Goal: Task Accomplishment & Management: Use online tool/utility

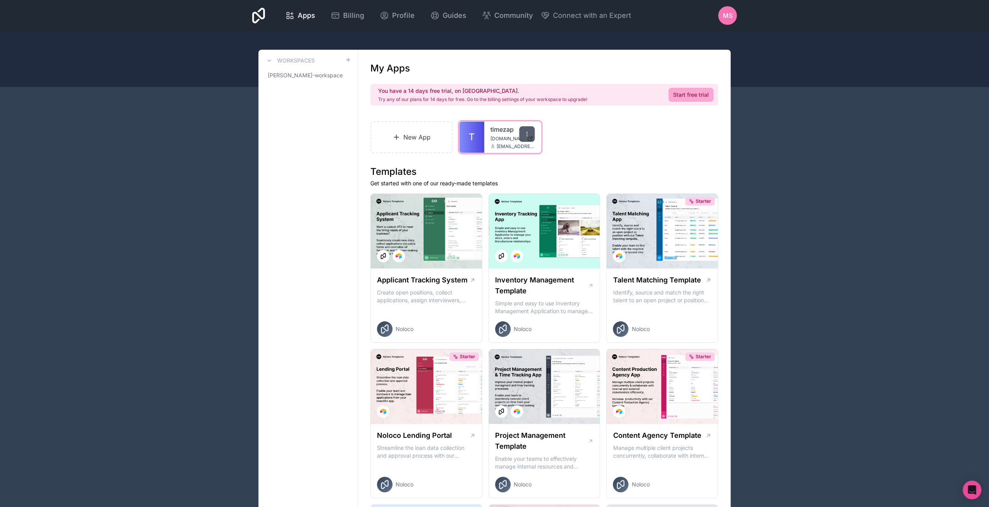
click at [529, 133] on icon at bounding box center [527, 134] width 6 height 6
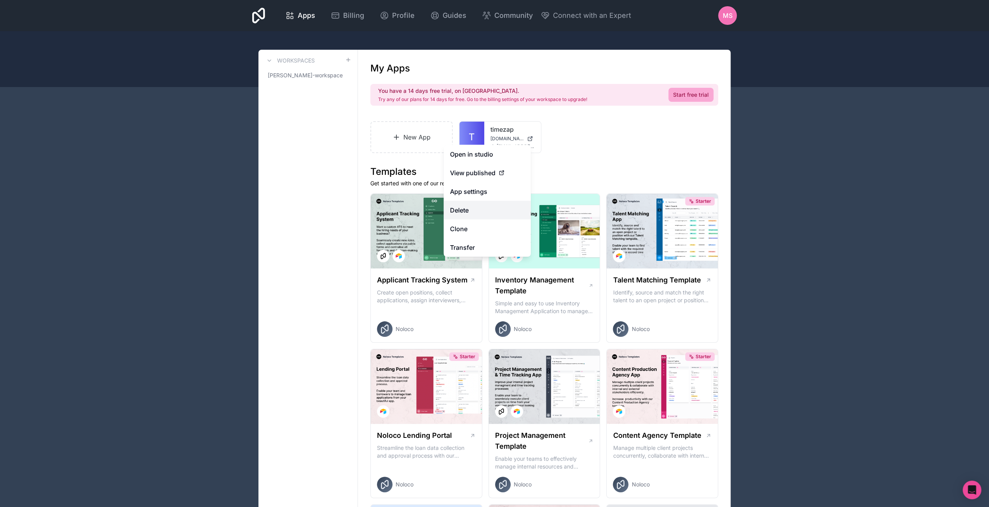
click at [470, 209] on button "Delete" at bounding box center [487, 210] width 87 height 19
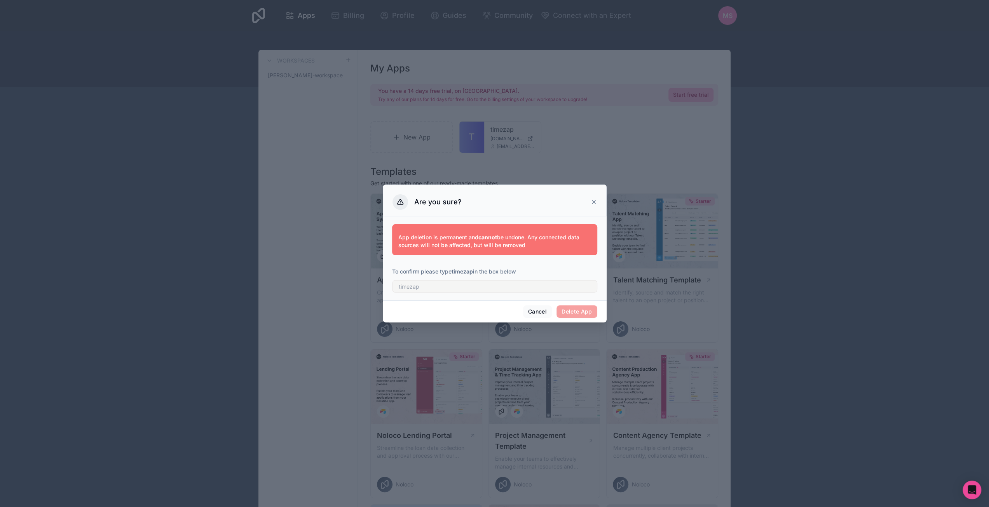
click at [593, 311] on span "Delete App" at bounding box center [577, 312] width 41 height 12
click at [462, 290] on input "text" at bounding box center [494, 286] width 205 height 12
click at [458, 272] on strong "timezap" at bounding box center [462, 271] width 21 height 7
copy p "timezap"
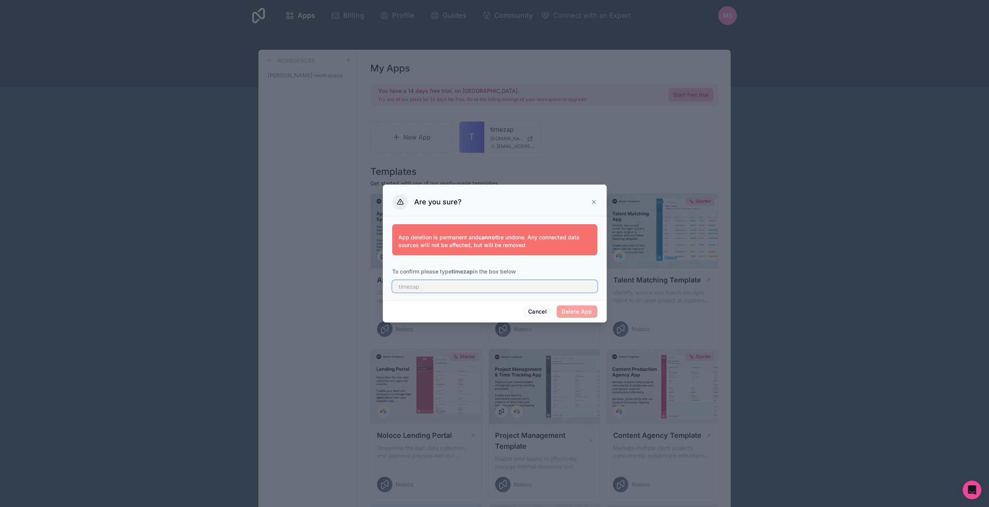
click at [465, 286] on input "text" at bounding box center [494, 286] width 205 height 12
paste input "timezap"
type input "timezap"
click at [578, 310] on button "Delete App" at bounding box center [577, 312] width 41 height 12
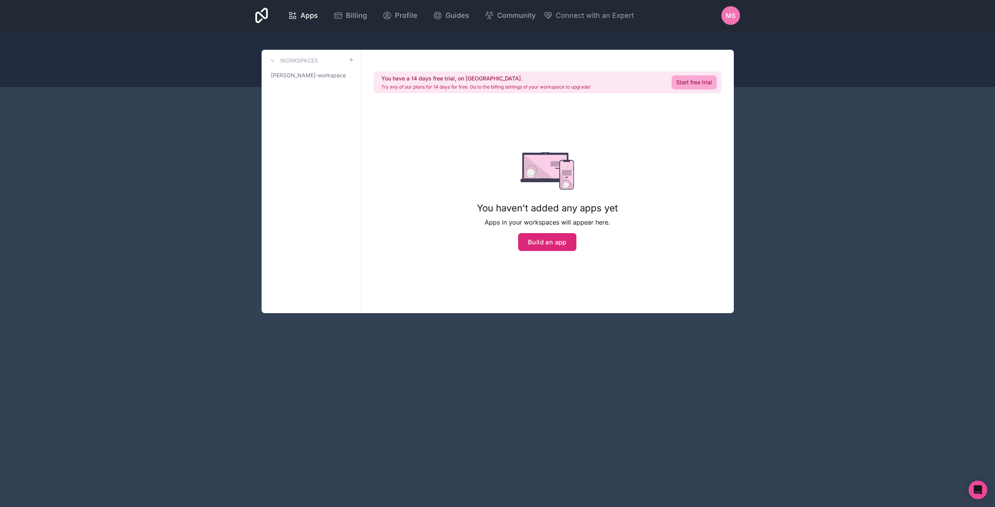
click at [540, 241] on button "Build an app" at bounding box center [547, 242] width 58 height 18
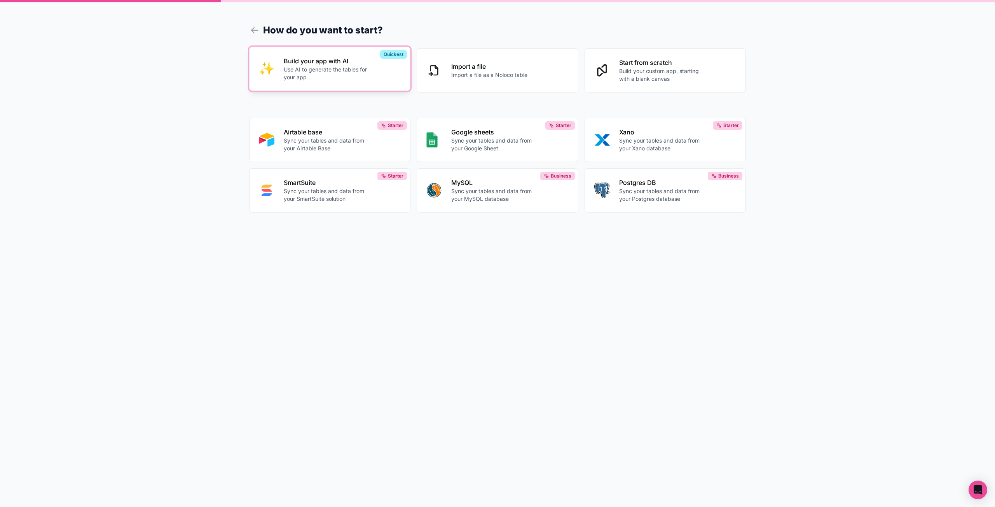
click at [328, 68] on p "Use AI to generate the tables for your app" at bounding box center [327, 74] width 86 height 16
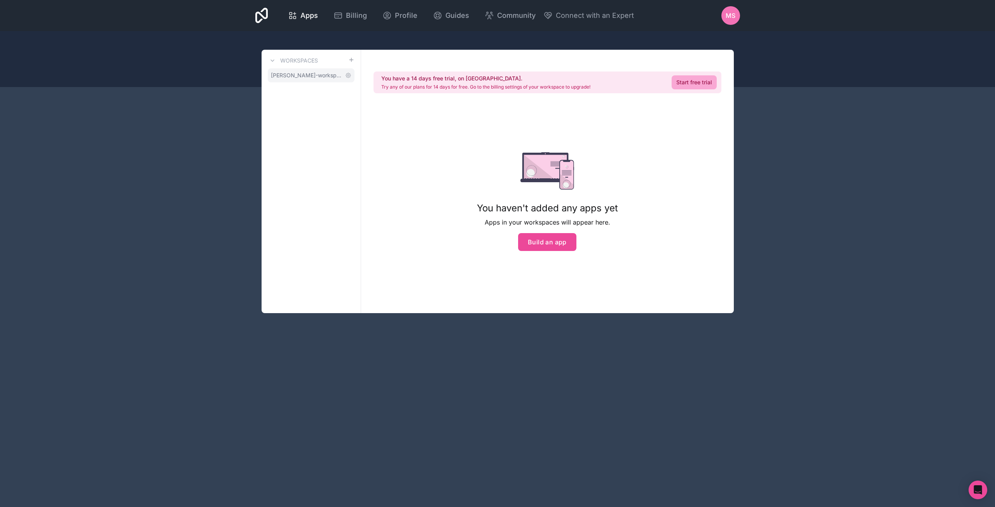
click at [279, 77] on span "[PERSON_NAME]-workspace" at bounding box center [306, 76] width 71 height 8
click at [272, 59] on icon at bounding box center [272, 61] width 6 height 6
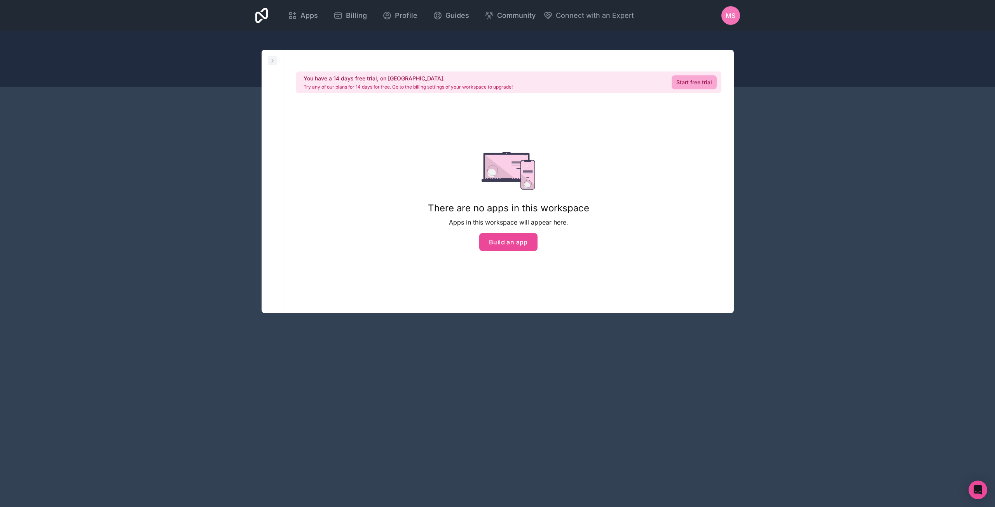
click at [272, 59] on icon at bounding box center [273, 60] width 2 height 3
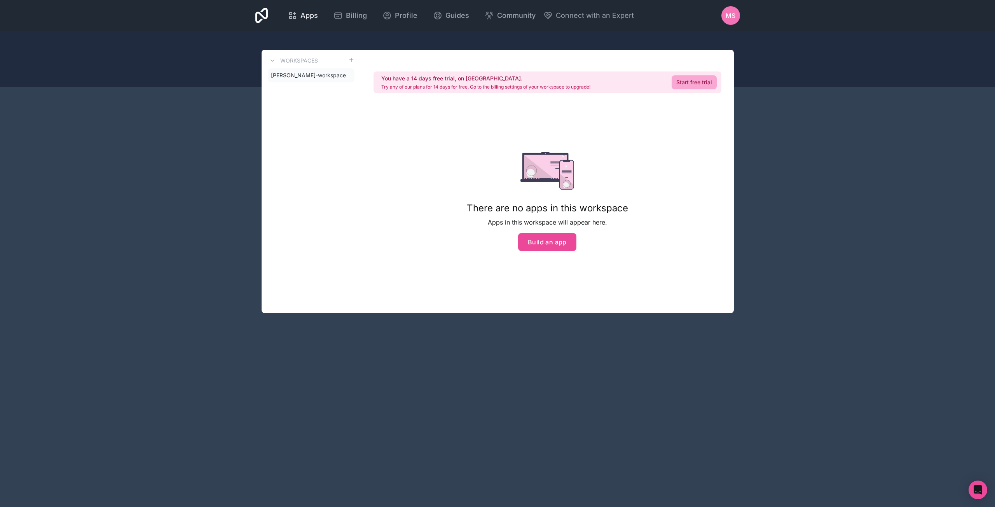
click at [306, 19] on span "Apps" at bounding box center [309, 15] width 17 height 11
click at [353, 19] on span "Billing" at bounding box center [356, 15] width 21 height 11
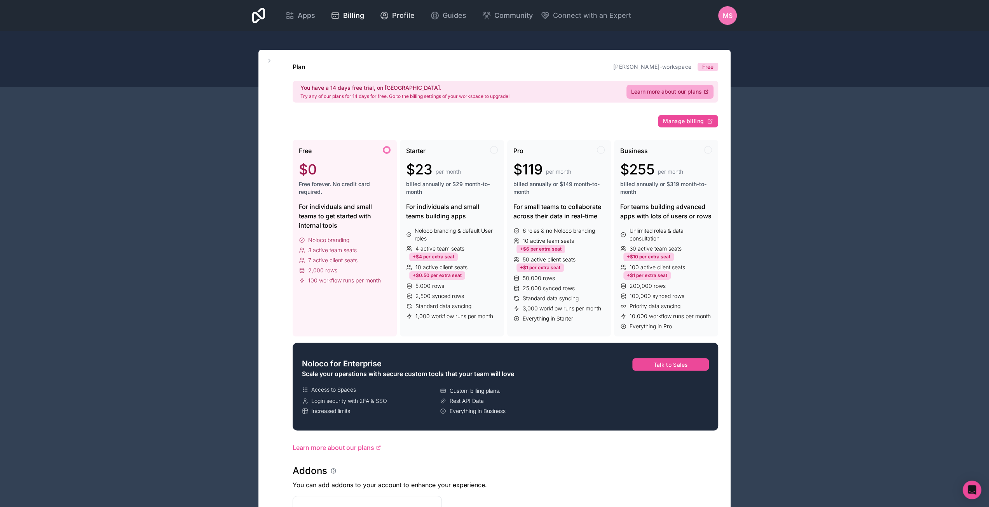
click at [391, 16] on div "Profile" at bounding box center [397, 15] width 35 height 11
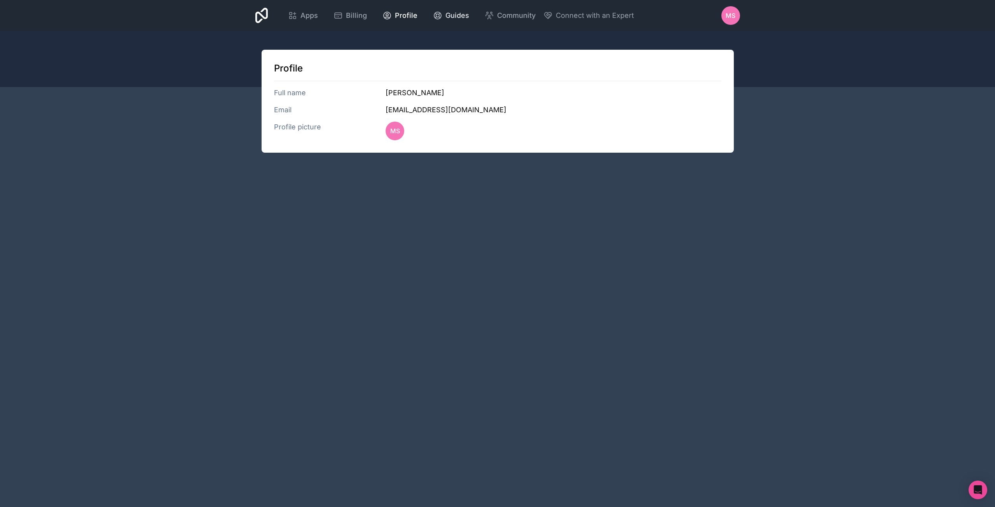
click at [459, 14] on span "Guides" at bounding box center [458, 15] width 24 height 11
click at [514, 17] on span "Community" at bounding box center [516, 15] width 38 height 11
click at [299, 17] on div "Apps" at bounding box center [303, 15] width 30 height 11
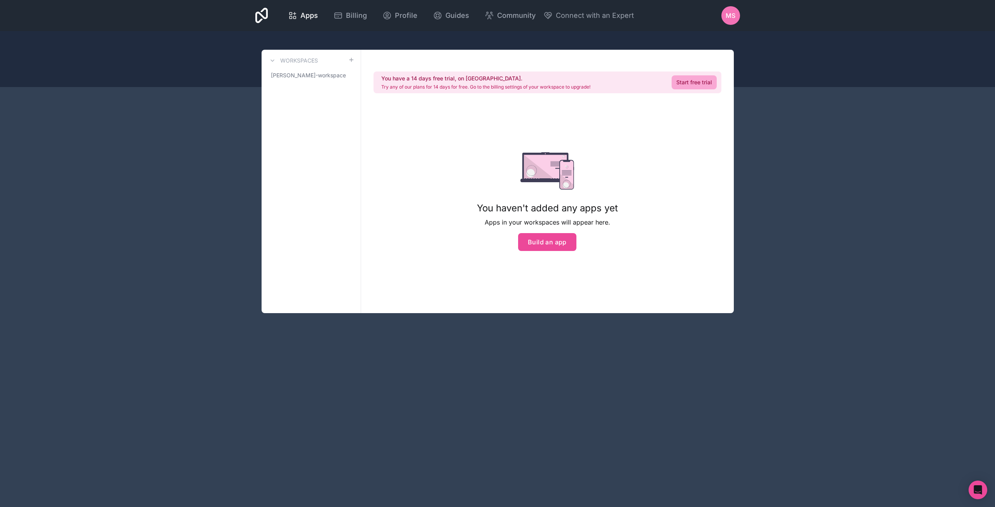
click at [731, 14] on span "MS" at bounding box center [731, 15] width 10 height 9
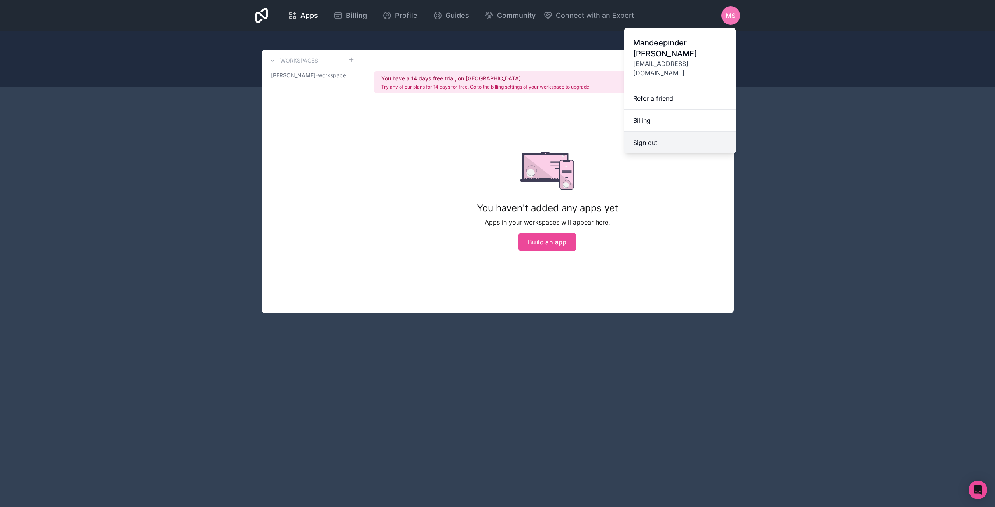
click at [685, 132] on button "Sign out" at bounding box center [680, 143] width 112 height 22
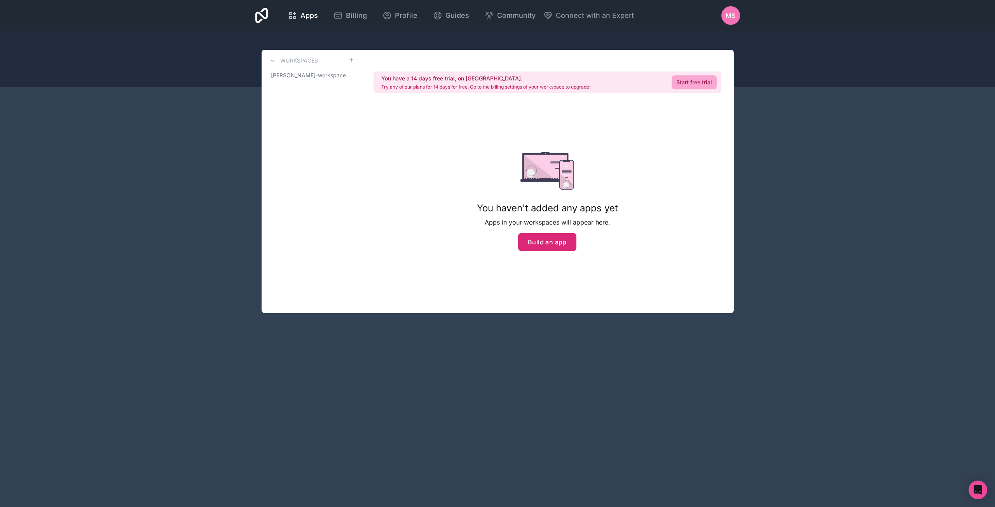
click at [560, 244] on button "Build an app" at bounding box center [547, 242] width 58 height 18
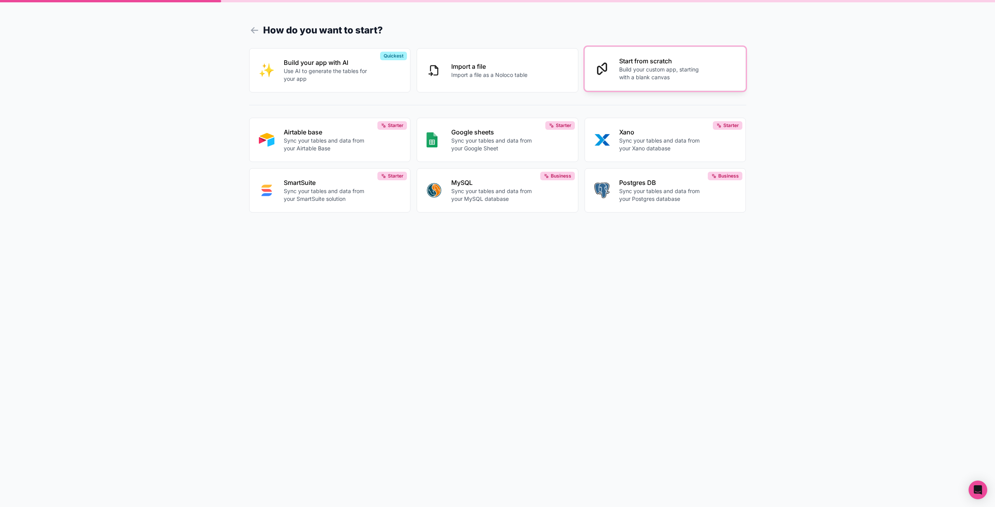
click at [686, 79] on p "Build your custom app, starting with a blank canvas" at bounding box center [662, 74] width 86 height 16
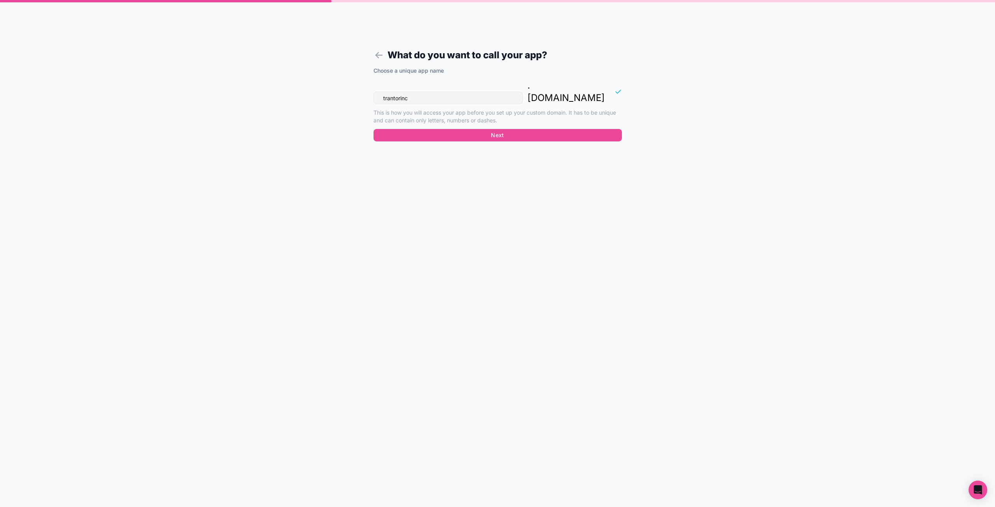
drag, startPoint x: 414, startPoint y: 87, endPoint x: 298, endPoint y: 82, distance: 116.0
click at [327, 83] on div "What do you want to call your app? Choose a unique app name trantorinc . [DOMAI…" at bounding box center [497, 253] width 995 height 507
type input "timezap"
click at [529, 129] on button "Next" at bounding box center [498, 135] width 248 height 12
